Goal: Navigation & Orientation: Find specific page/section

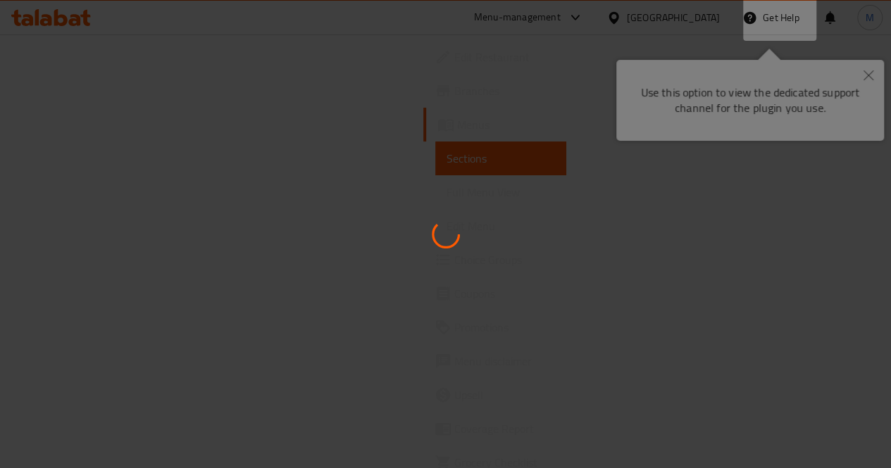
click at [869, 73] on icon "Close" at bounding box center [869, 75] width 10 height 10
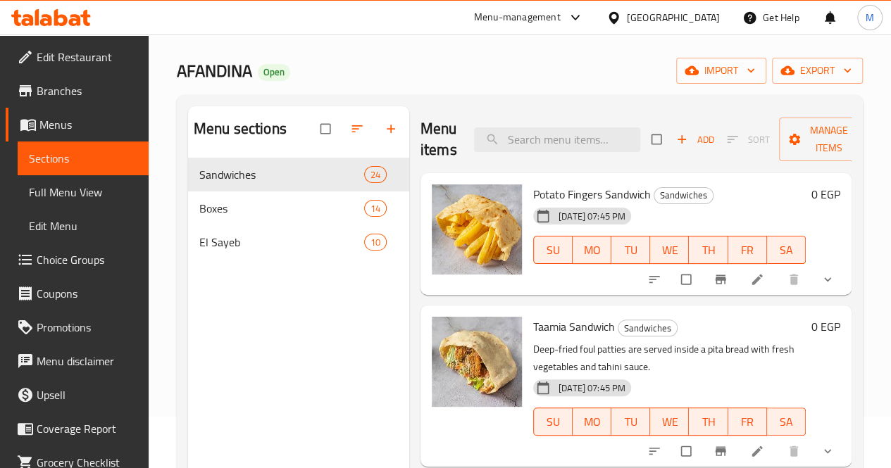
scroll to position [50, 0]
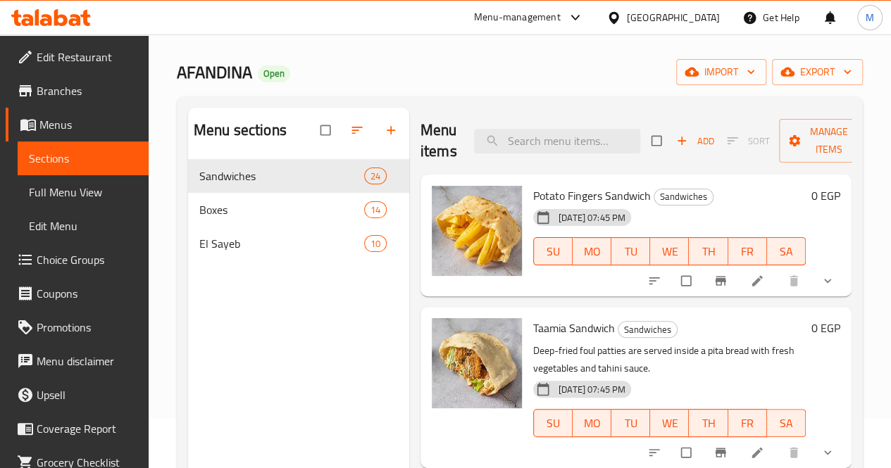
click at [464, 72] on div "AFANDINA Open import export" at bounding box center [520, 72] width 686 height 26
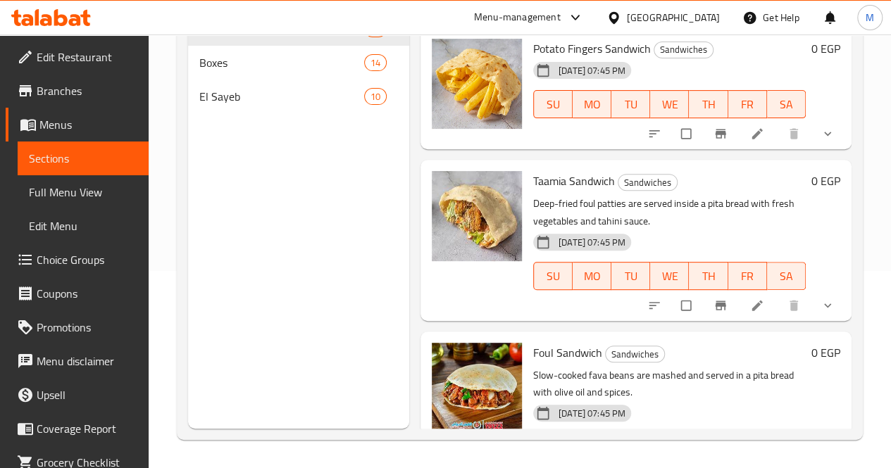
scroll to position [0, 0]
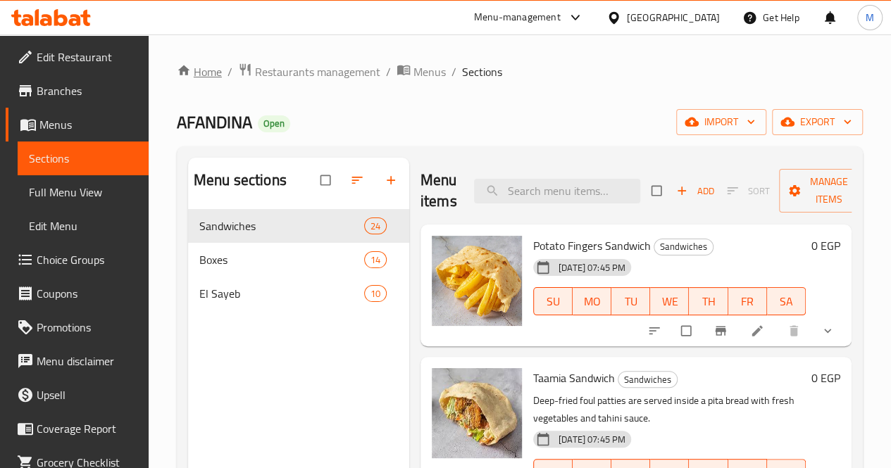
click at [202, 69] on link "Home" at bounding box center [199, 71] width 45 height 17
